Goal: Navigation & Orientation: Find specific page/section

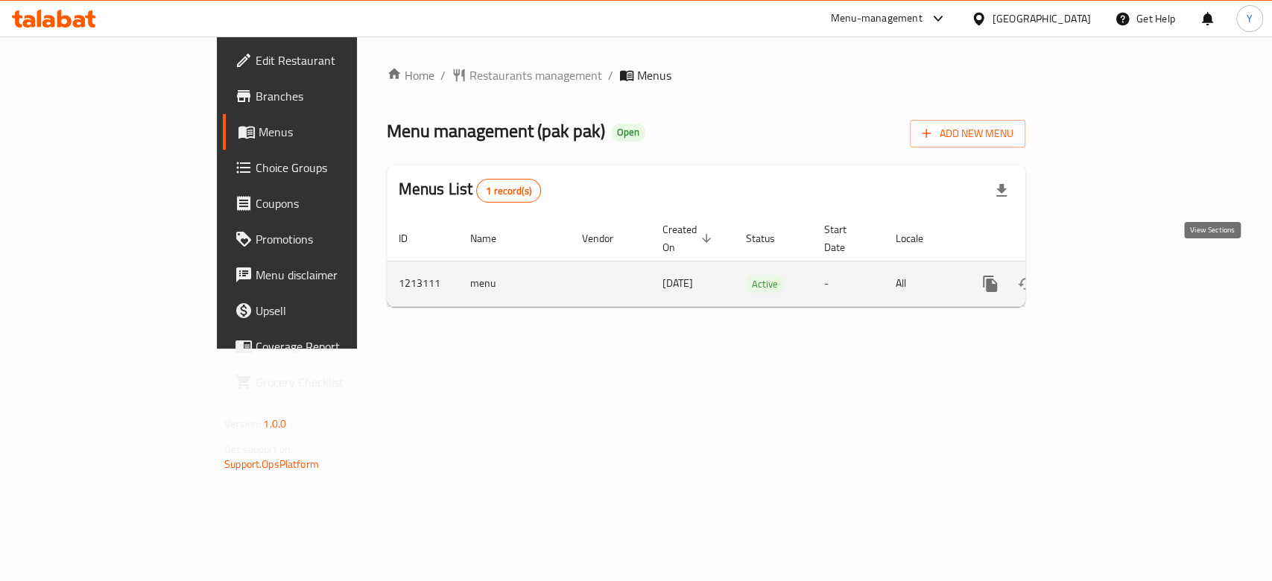
click at [1107, 275] on icon "enhanced table" at bounding box center [1098, 284] width 18 height 18
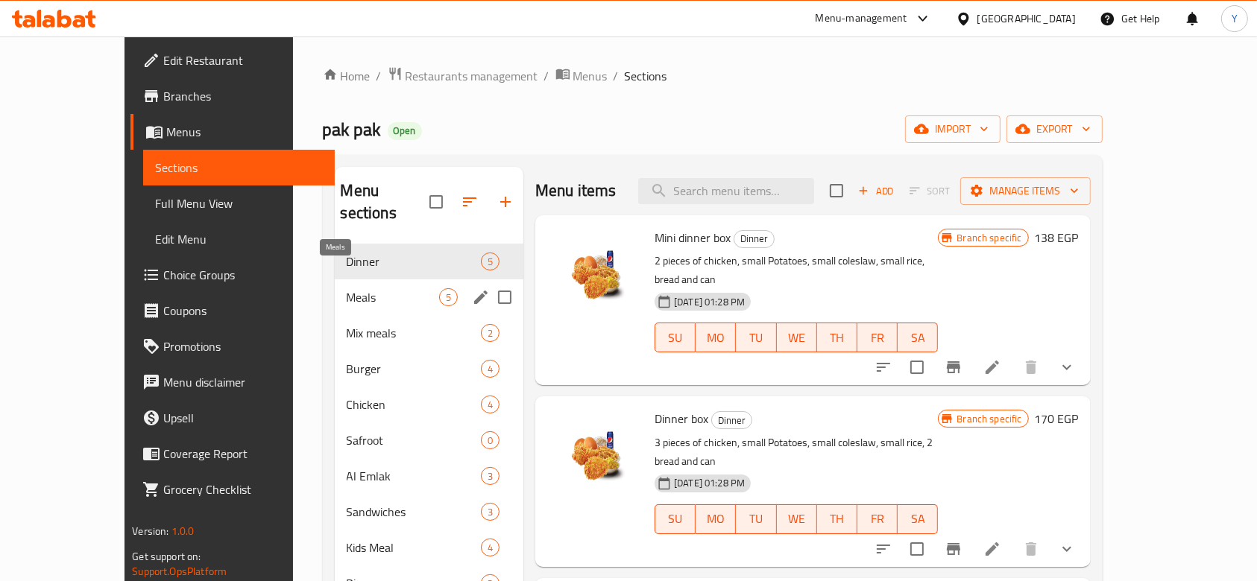
click at [347, 288] on span "Meals" at bounding box center [393, 297] width 92 height 18
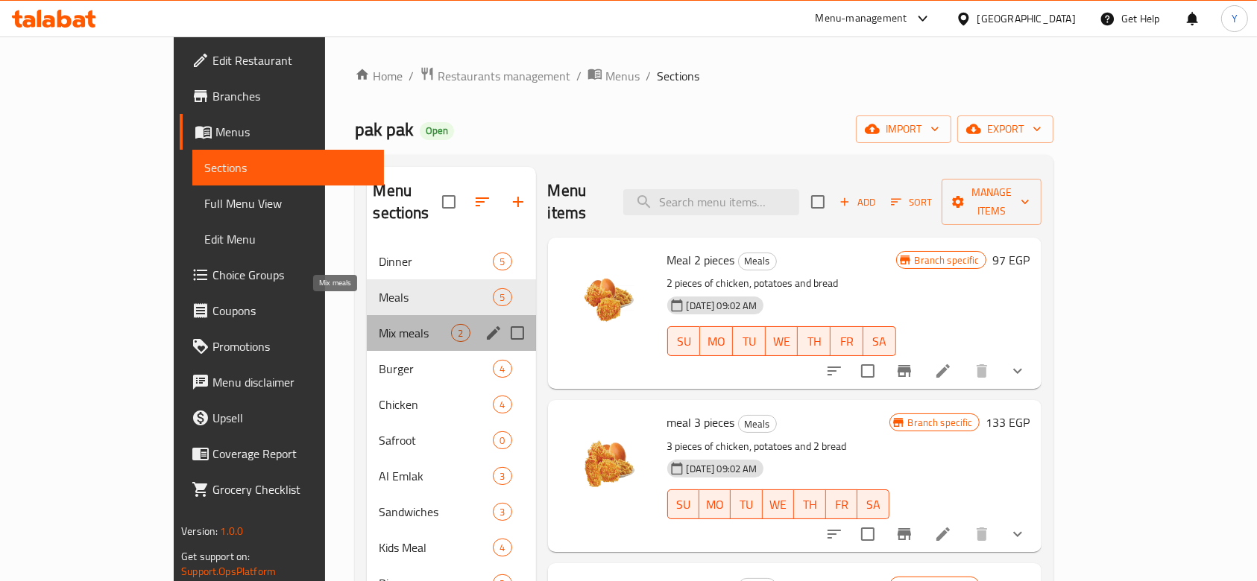
click at [379, 324] on span "Mix meals" at bounding box center [415, 333] width 72 height 18
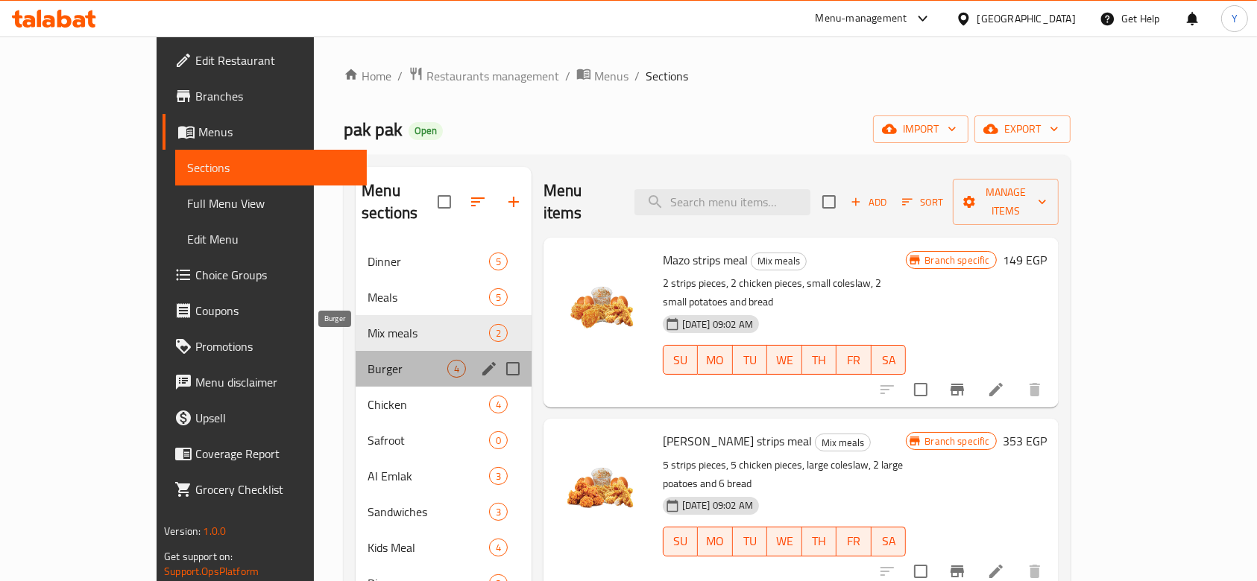
click at [367, 360] on span "Burger" at bounding box center [406, 369] width 79 height 18
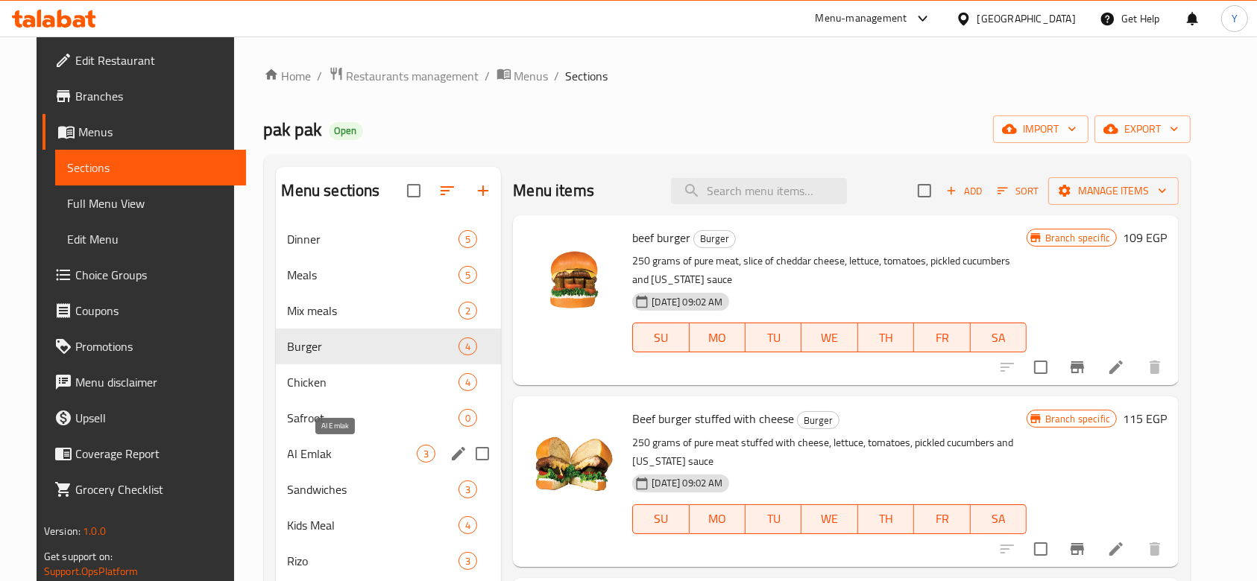
click at [373, 450] on span "Al Emlak" at bounding box center [353, 454] width 130 height 18
